Goal: Task Accomplishment & Management: Use online tool/utility

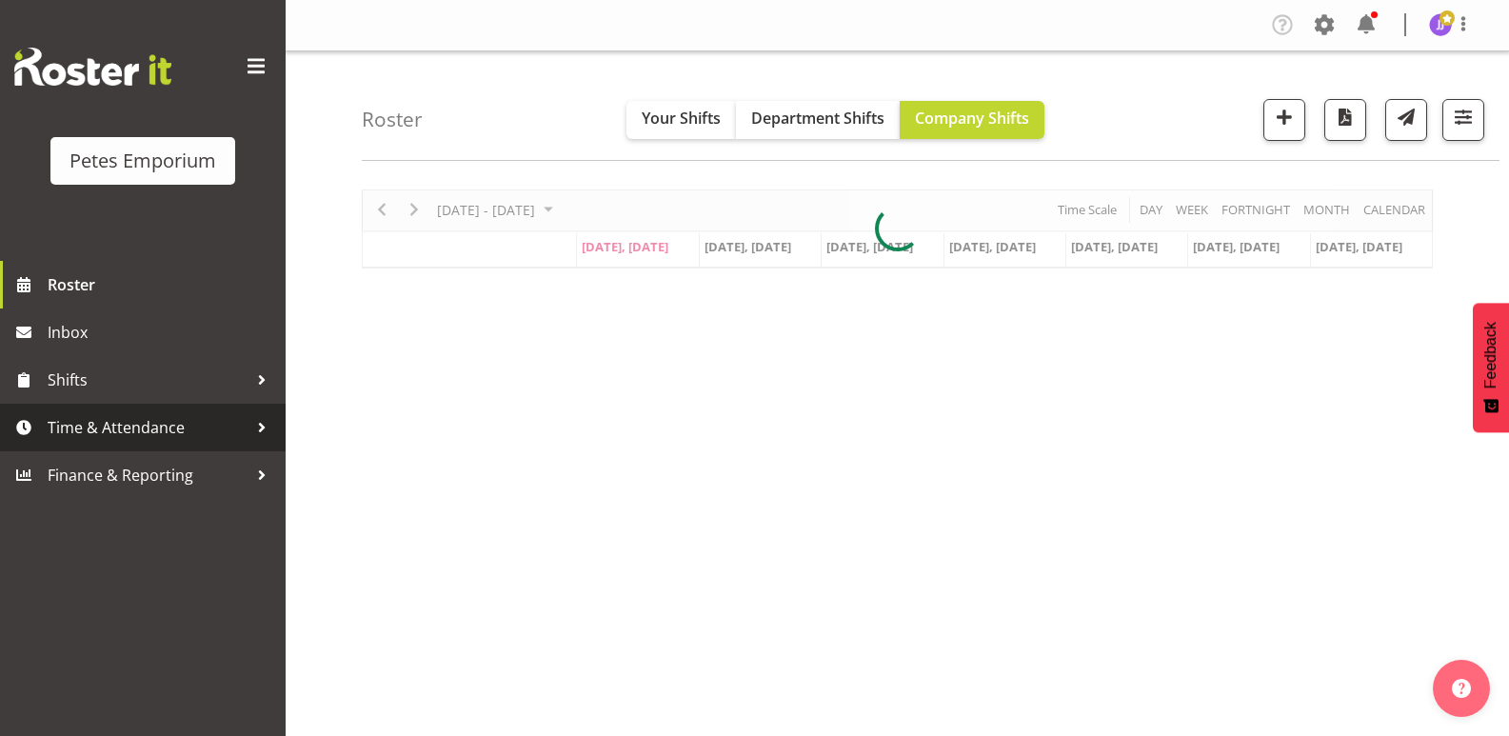
click at [183, 427] on span "Time & Attendance" at bounding box center [148, 427] width 200 height 29
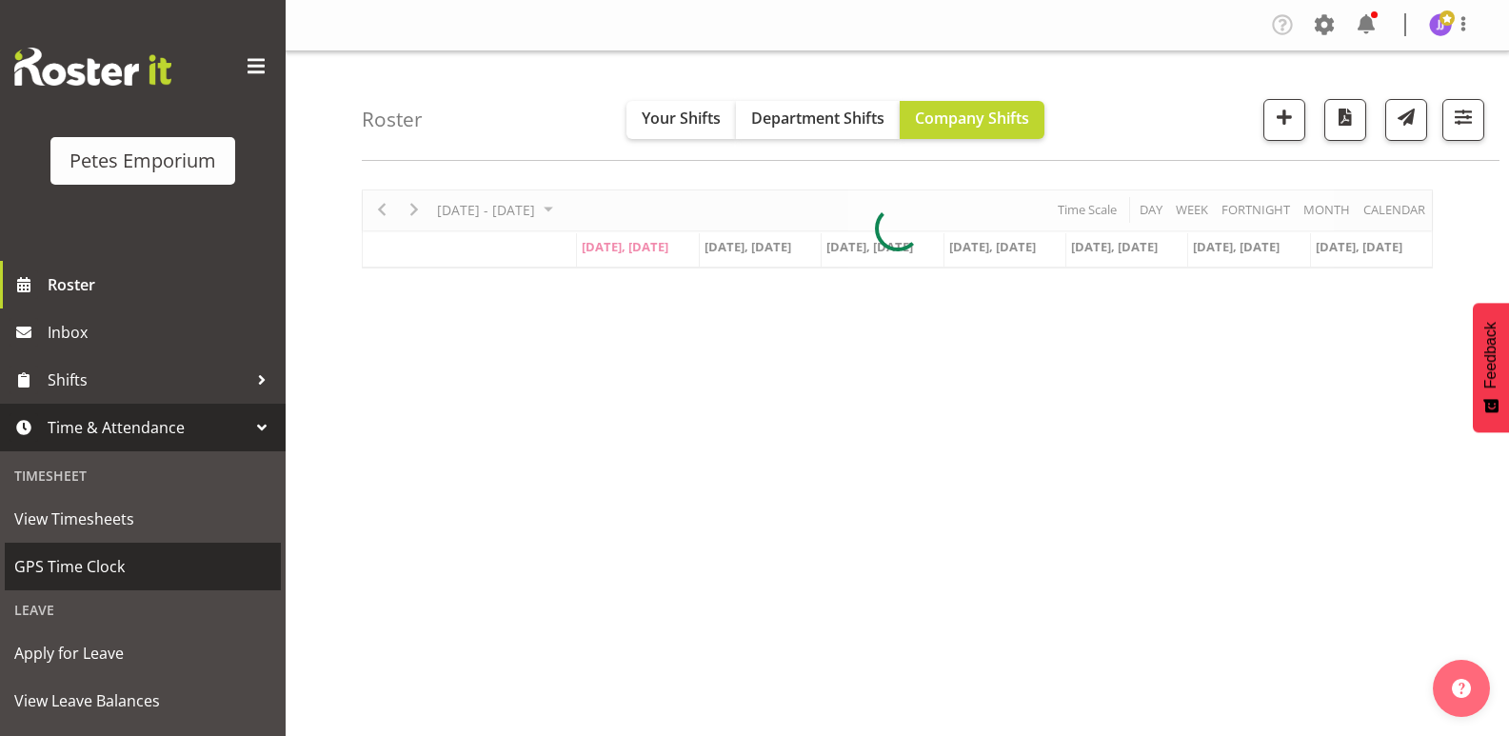
click at [114, 570] on span "GPS Time Clock" at bounding box center [142, 566] width 257 height 29
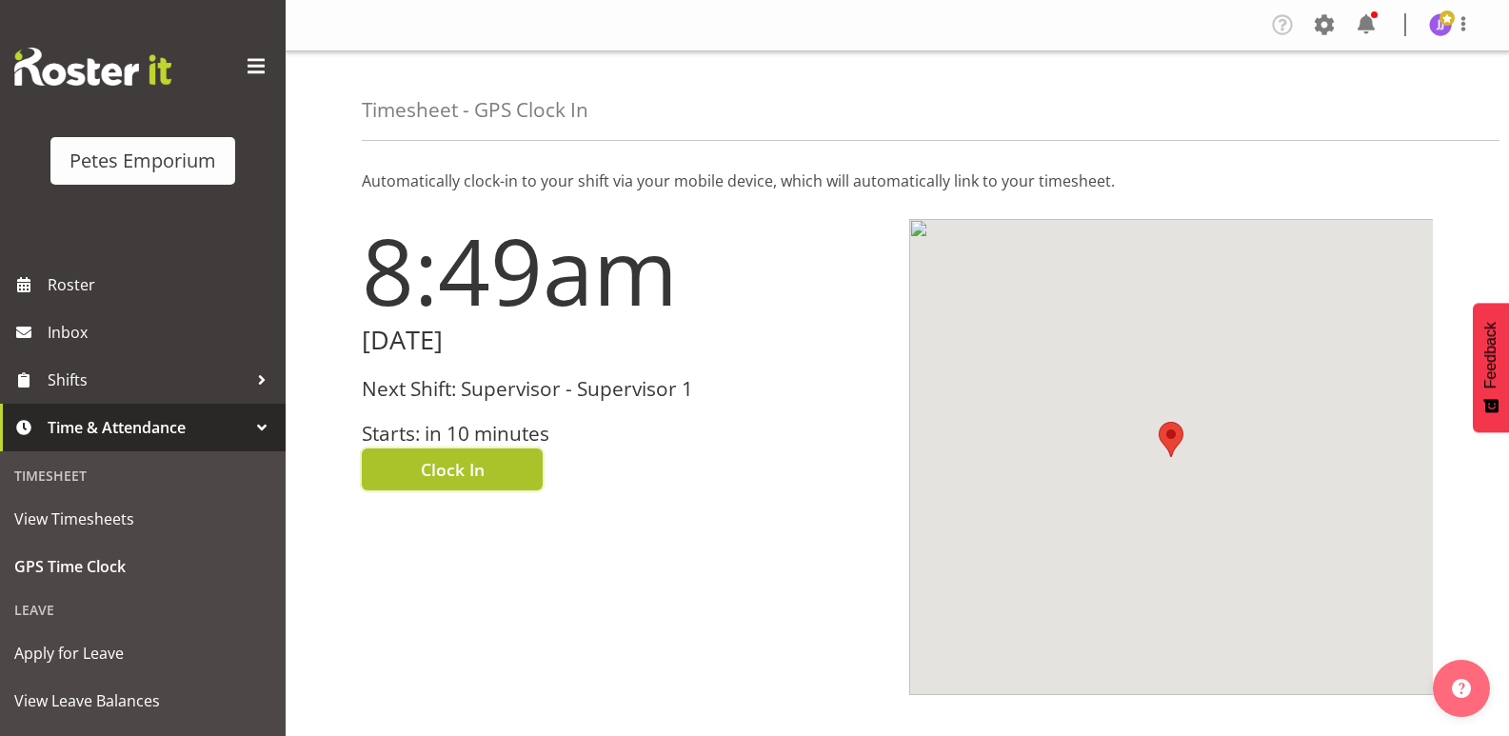
click at [411, 478] on button "Clock In" at bounding box center [452, 469] width 181 height 42
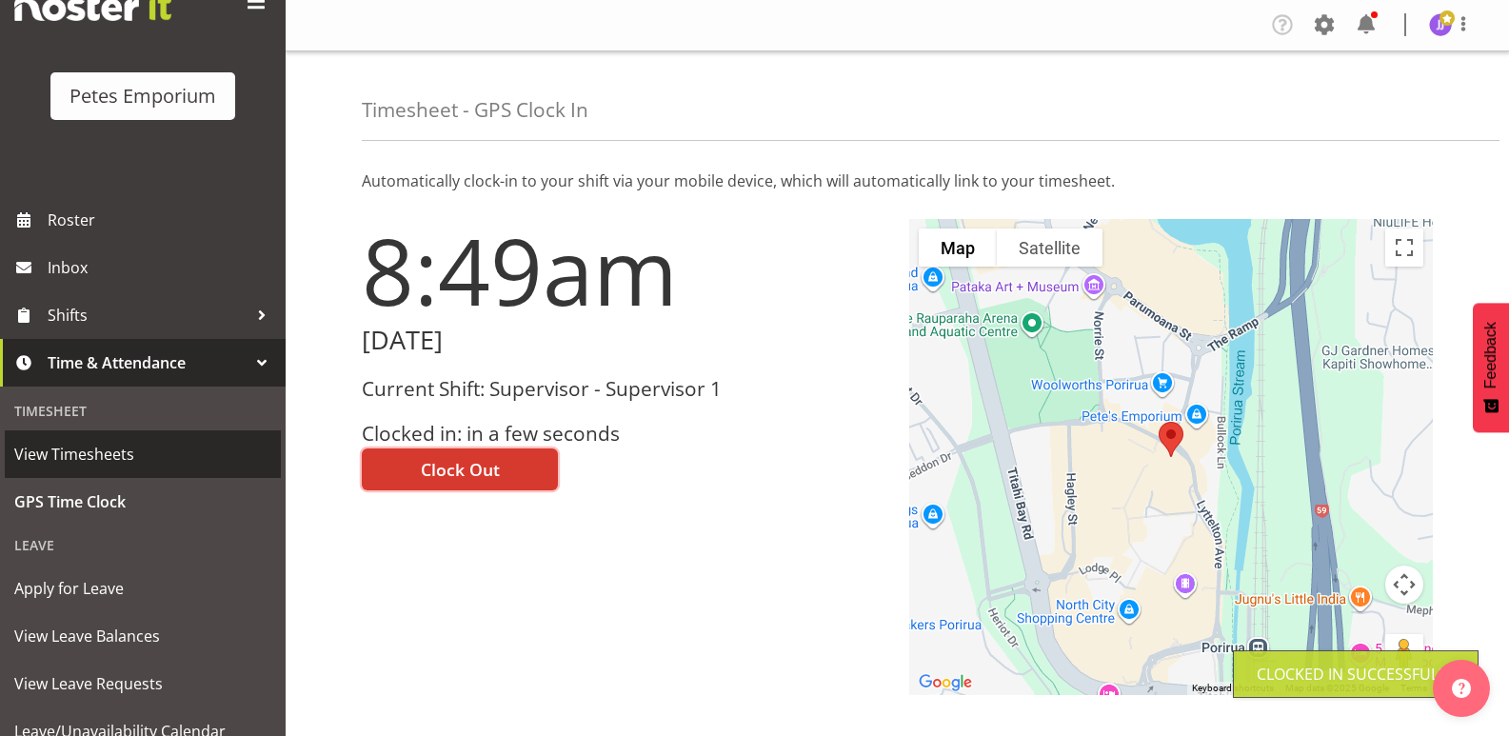
scroll to position [136, 0]
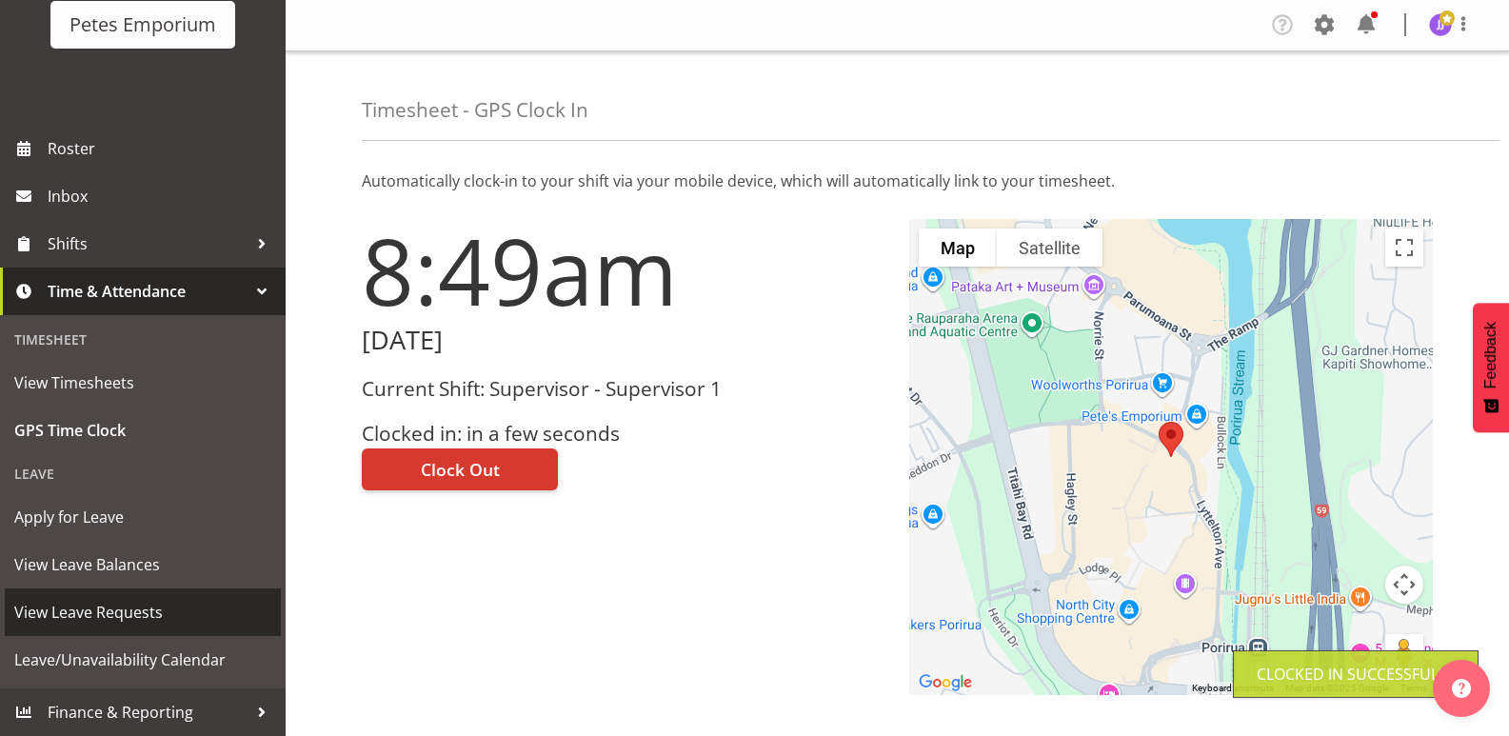
click at [134, 613] on span "View Leave Requests" at bounding box center [142, 612] width 257 height 29
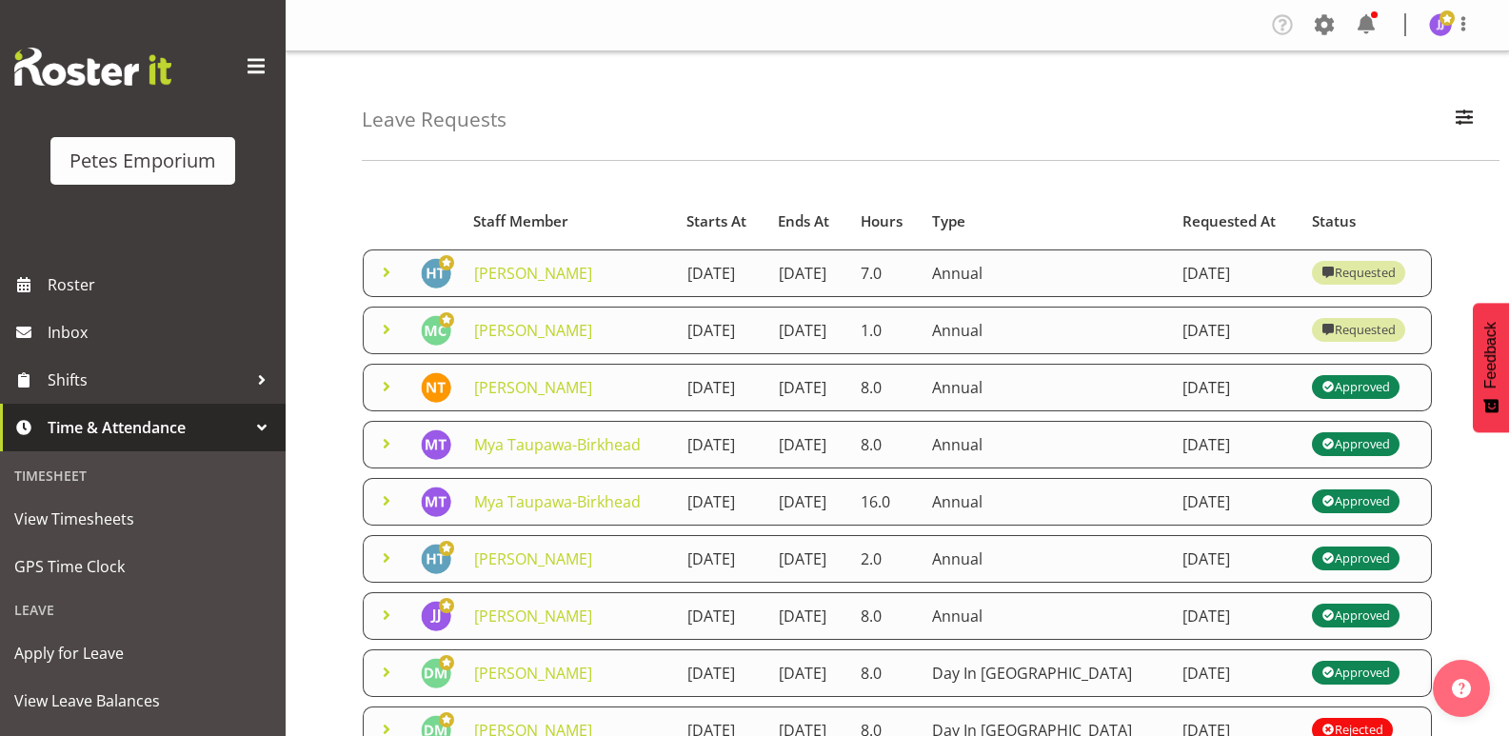
click at [383, 282] on span at bounding box center [386, 272] width 23 height 23
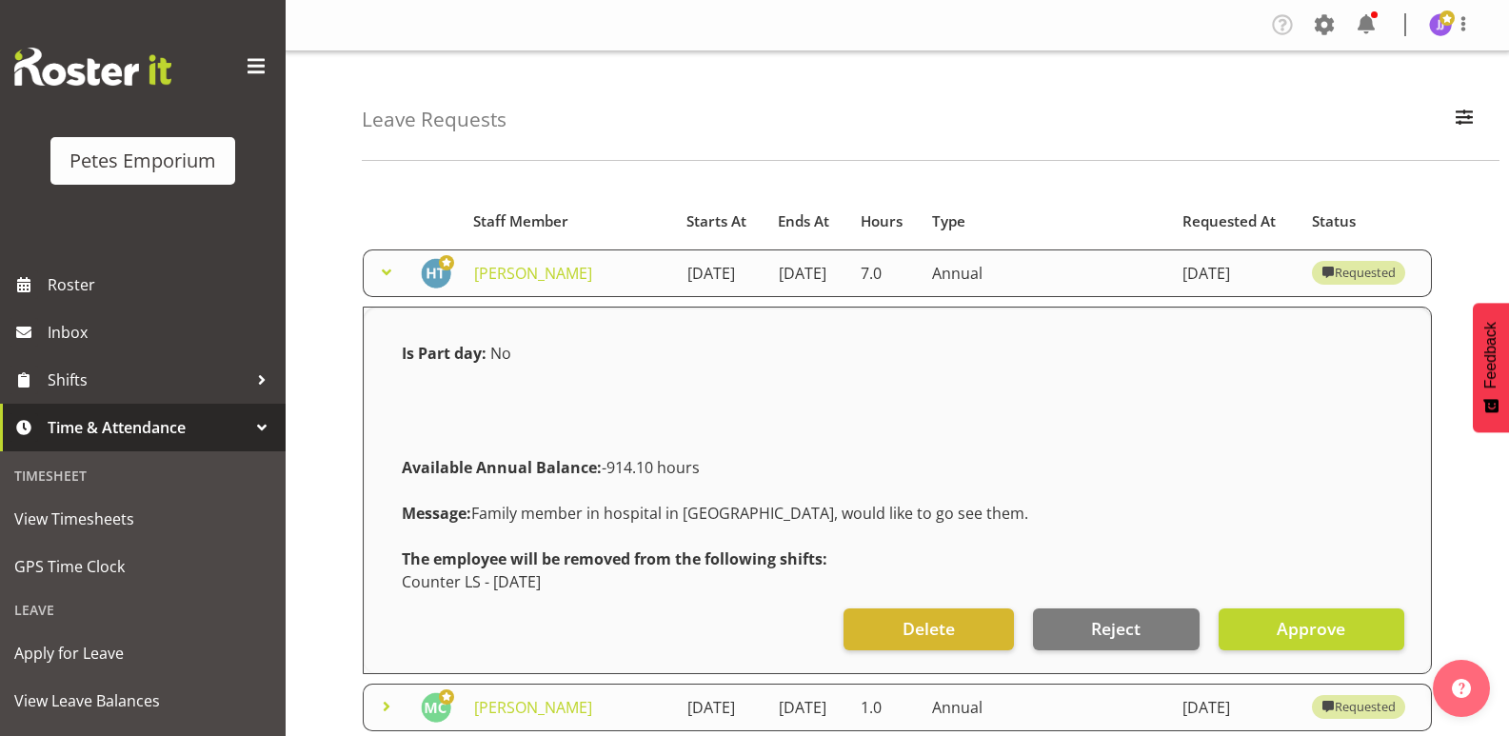
click at [383, 282] on span at bounding box center [386, 272] width 23 height 23
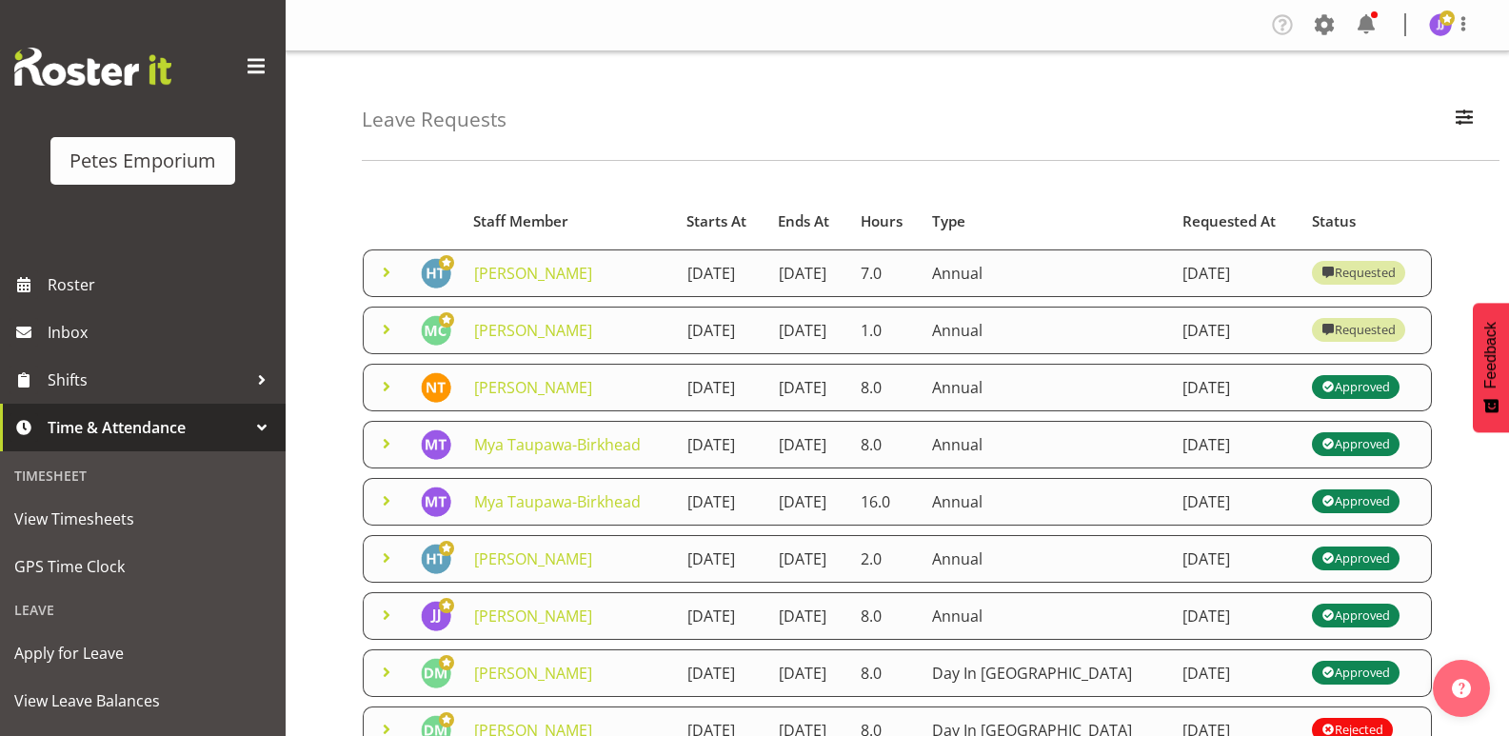
click at [383, 282] on span at bounding box center [386, 272] width 23 height 23
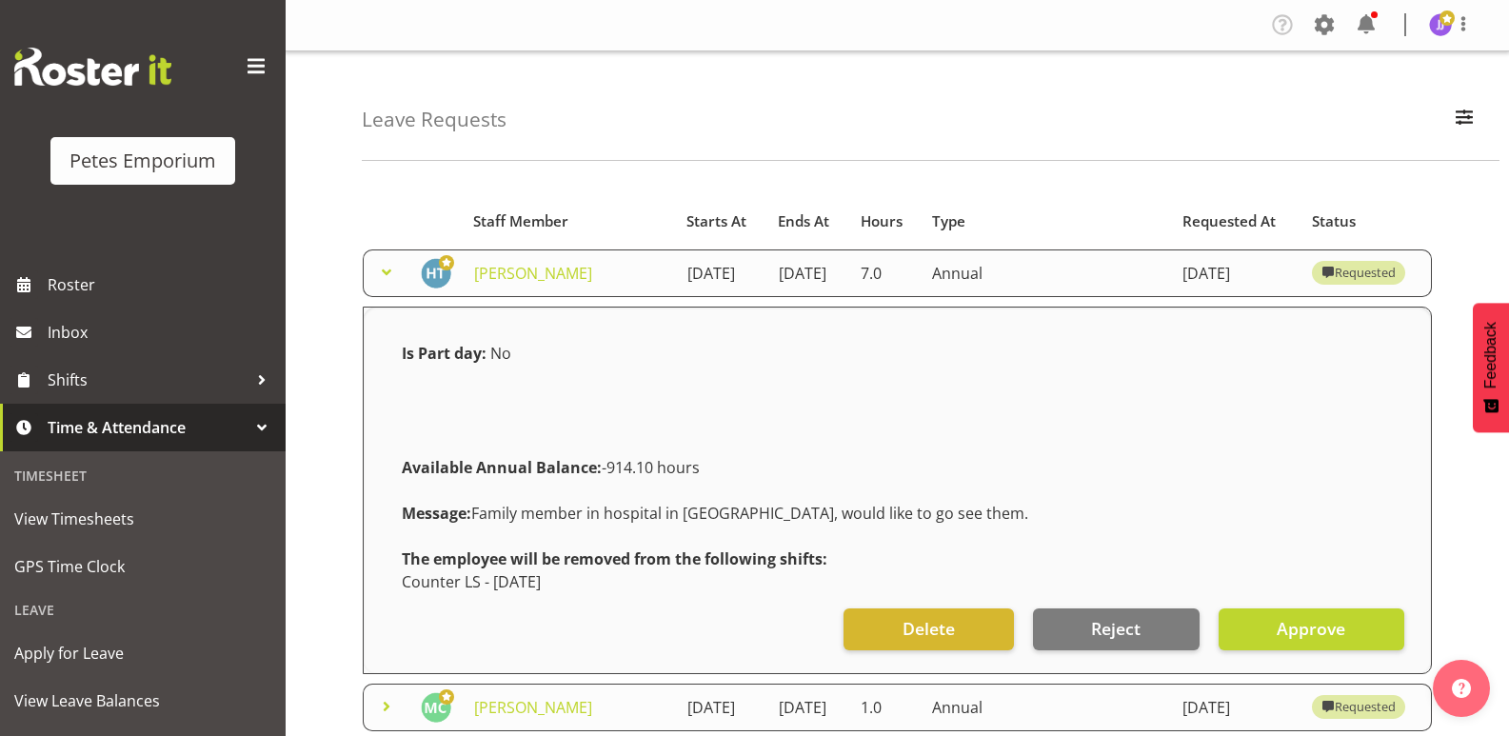
click at [383, 282] on span at bounding box center [386, 272] width 23 height 23
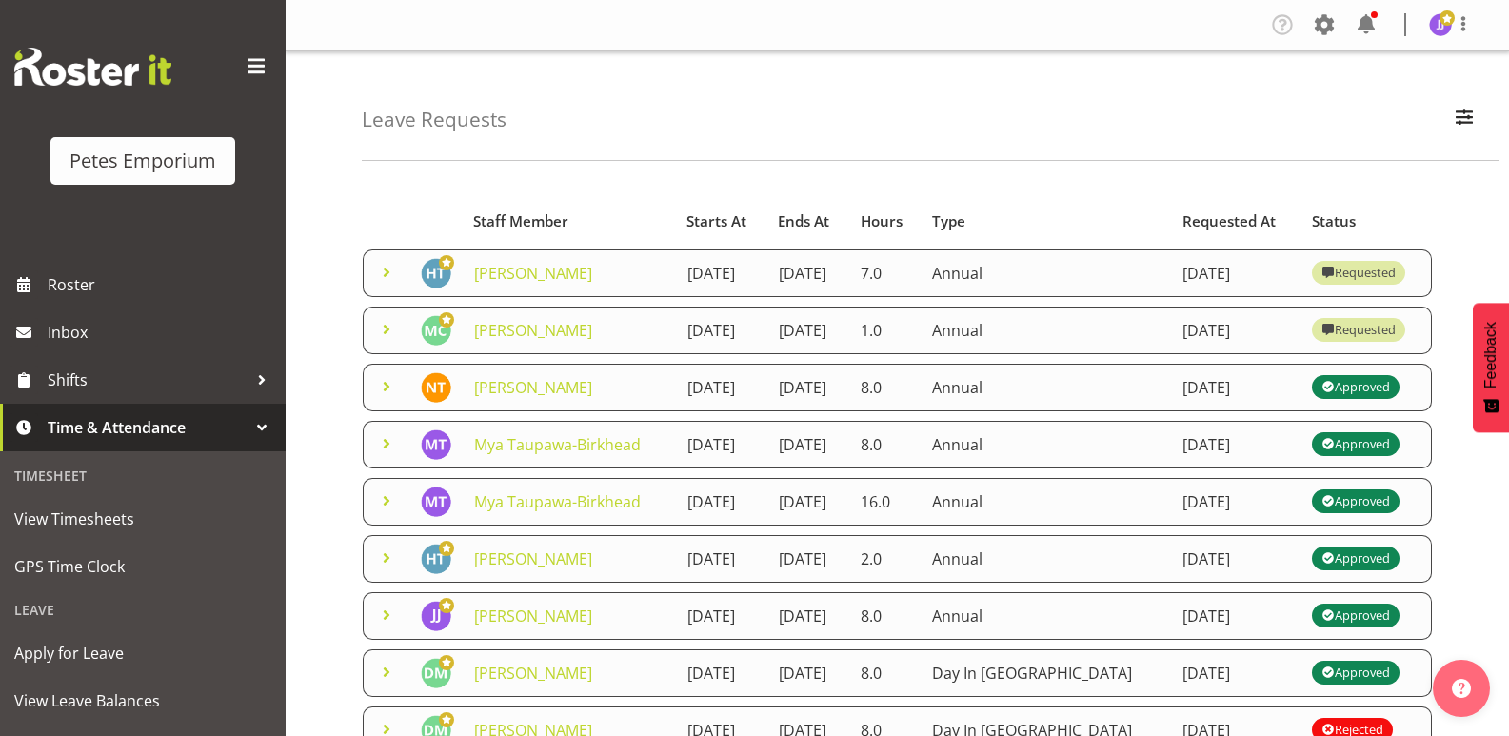
click at [387, 278] on span at bounding box center [386, 272] width 23 height 23
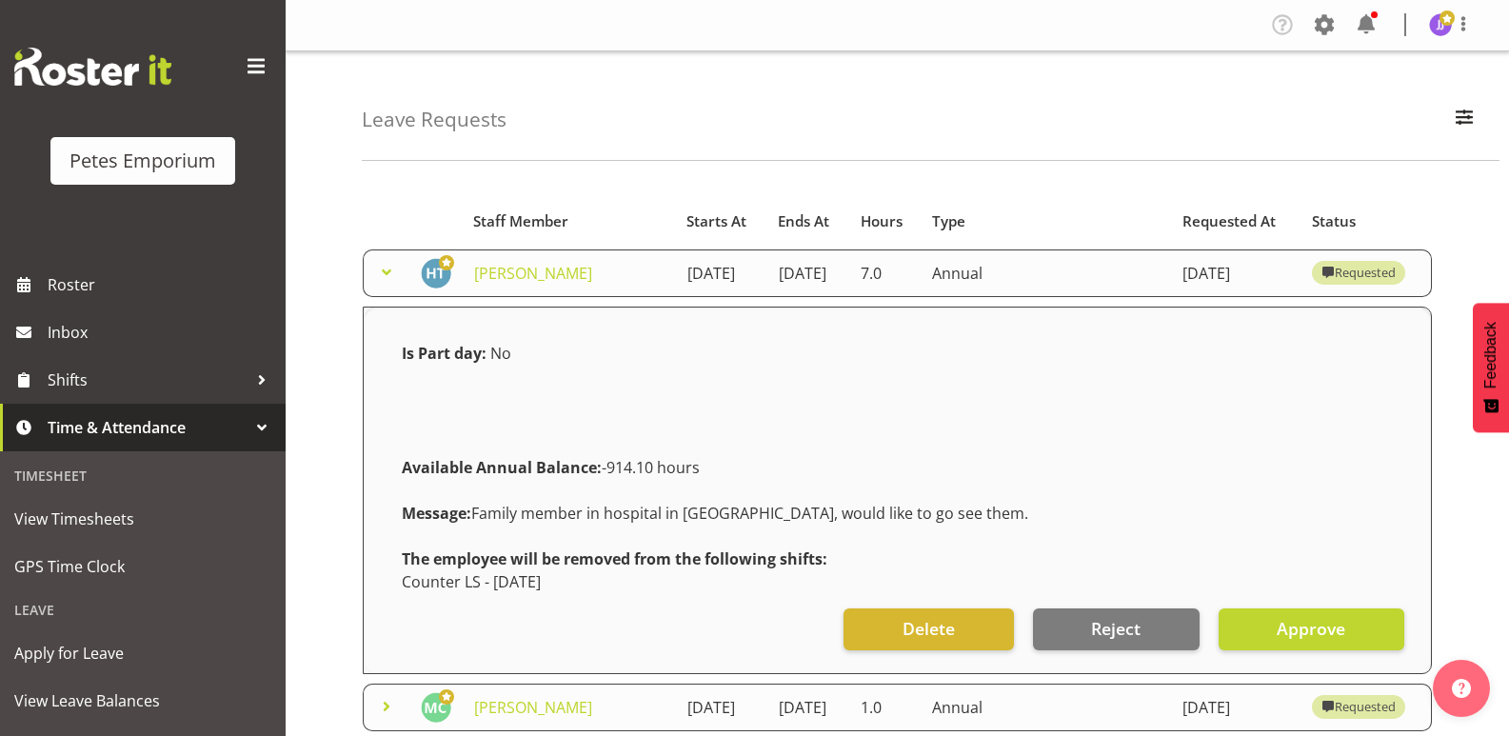
click at [387, 278] on span at bounding box center [386, 272] width 23 height 23
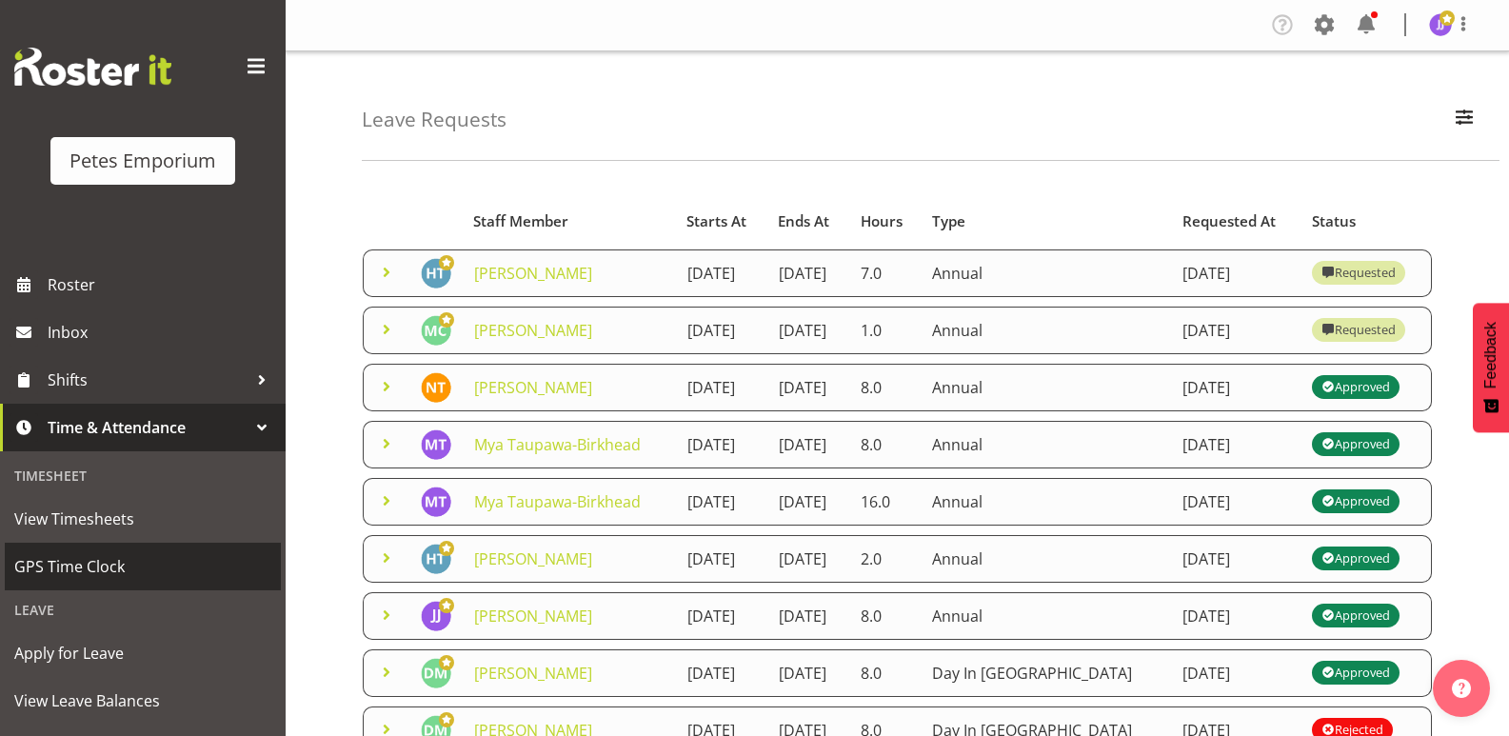
click at [85, 564] on span "GPS Time Clock" at bounding box center [142, 566] width 257 height 29
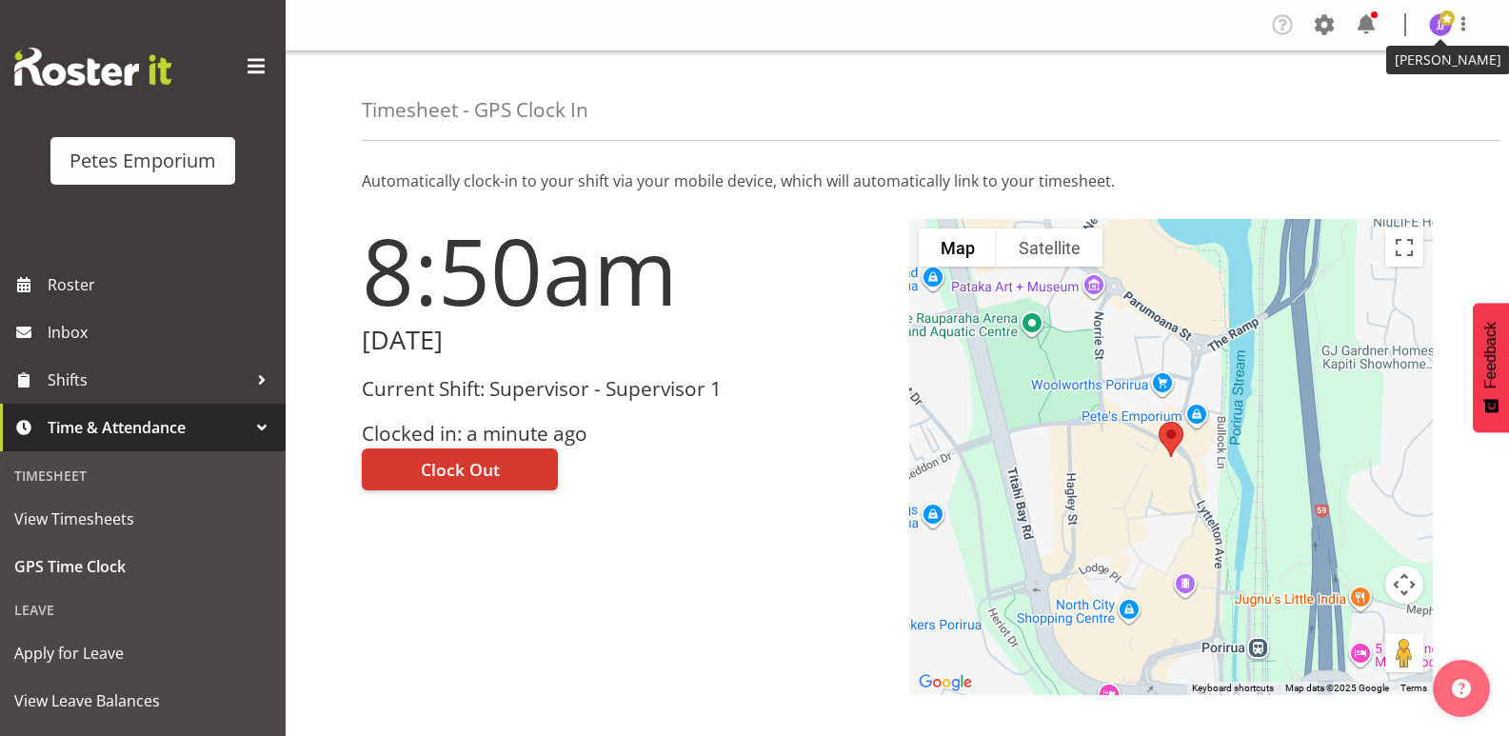
click at [1436, 28] on img at bounding box center [1440, 24] width 23 height 23
click at [1370, 100] on link "Log Out" at bounding box center [1383, 100] width 183 height 34
